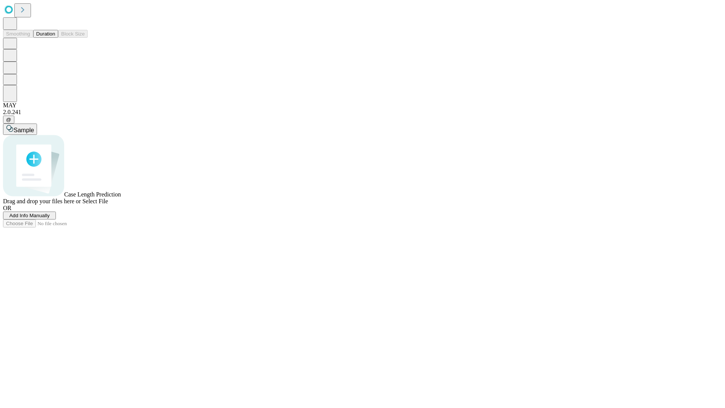
click at [55, 38] on button "Duration" at bounding box center [45, 34] width 25 height 8
click at [34, 127] on span "Sample" at bounding box center [24, 130] width 20 height 6
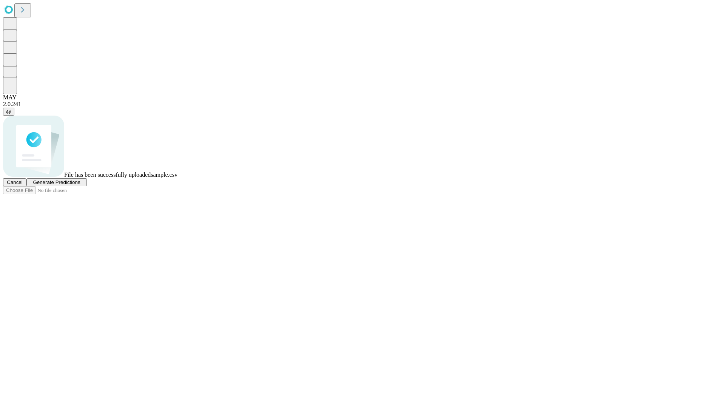
click at [80, 185] on span "Generate Predictions" at bounding box center [56, 182] width 47 height 6
